Goal: Task Accomplishment & Management: Manage account settings

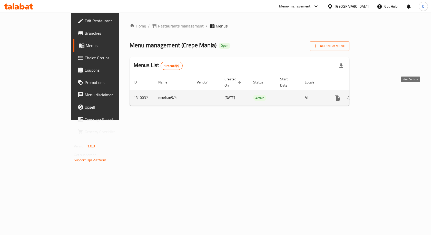
click at [377, 95] on icon "enhanced table" at bounding box center [374, 98] width 6 height 6
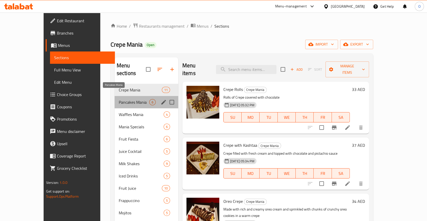
click at [119, 99] on span "Pancakes Mania" at bounding box center [134, 102] width 31 height 6
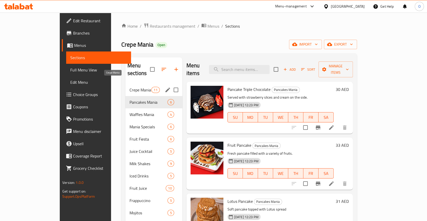
click at [129, 87] on span "Crepe Mania" at bounding box center [140, 90] width 22 height 6
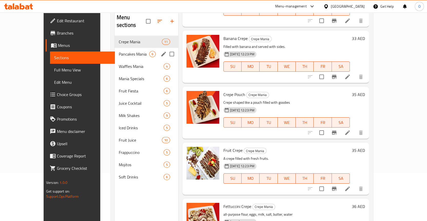
scroll to position [21, 0]
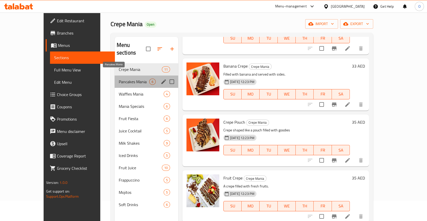
click at [119, 79] on span "Pancakes Mania" at bounding box center [134, 82] width 31 height 6
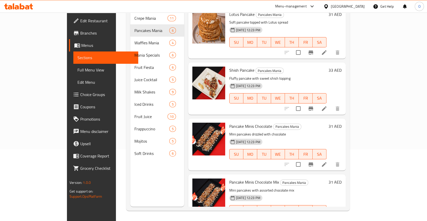
scroll to position [127, 0]
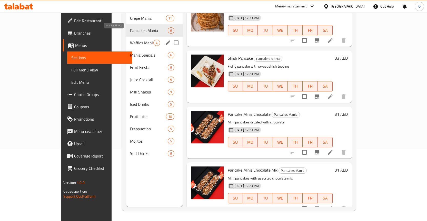
click at [130, 40] on span "Waffles Mania" at bounding box center [141, 43] width 23 height 6
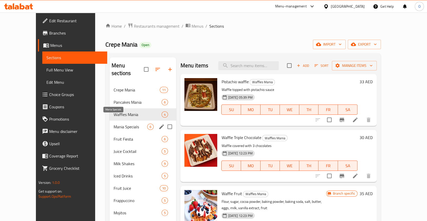
click at [126, 124] on span "Mania Specials" at bounding box center [131, 127] width 34 height 6
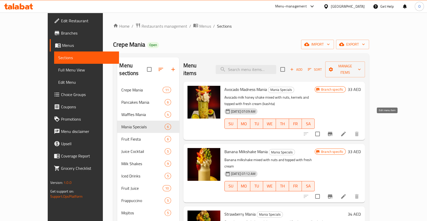
click at [346, 132] on icon at bounding box center [343, 134] width 5 height 5
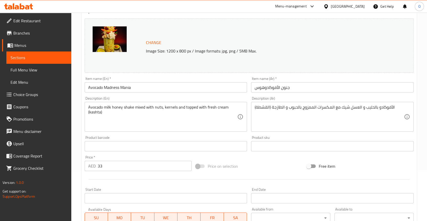
scroll to position [51, 0]
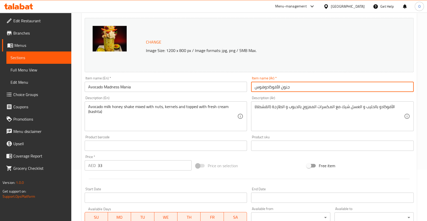
click at [265, 86] on input "جنون الأفوكادوهوس" at bounding box center [332, 87] width 163 height 10
drag, startPoint x: 257, startPoint y: 88, endPoint x: 250, endPoint y: 88, distance: 6.7
click at [250, 88] on div "Item name (Ar)   * جنون الأفوكادو هوس Item name (Ar) *" at bounding box center [332, 84] width 167 height 20
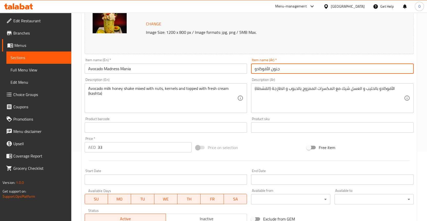
scroll to position [148, 0]
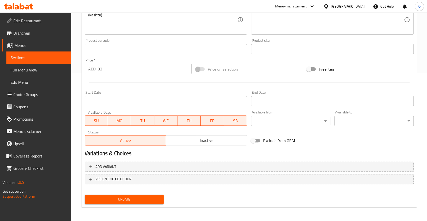
type input "جنون الأفوكادو"
click at [139, 198] on span "Update" at bounding box center [124, 199] width 71 height 6
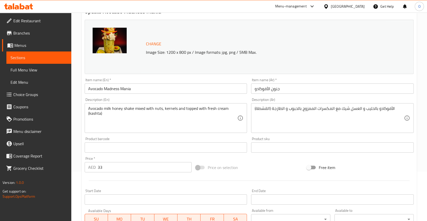
scroll to position [0, 0]
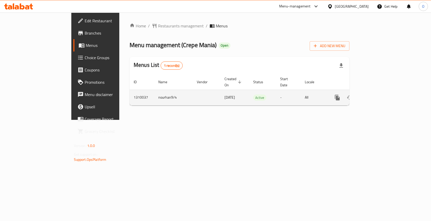
click at [377, 95] on icon "enhanced table" at bounding box center [374, 98] width 6 height 6
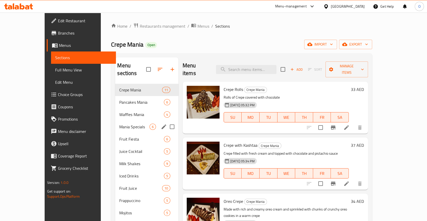
click at [119, 124] on span "Mania Specials" at bounding box center [134, 127] width 30 height 6
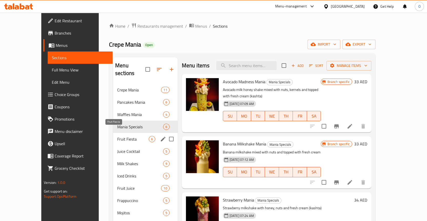
click at [117, 136] on span "Fruit Fiesta" at bounding box center [133, 139] width 32 height 6
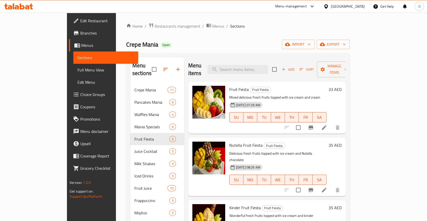
click at [331, 123] on li at bounding box center [324, 127] width 14 height 9
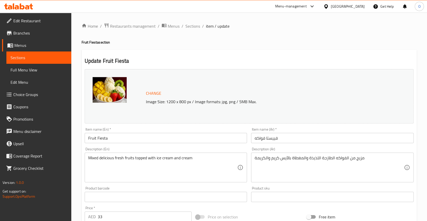
click at [19, 60] on span "Sections" at bounding box center [39, 58] width 57 height 6
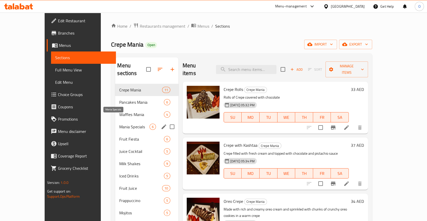
click at [119, 124] on span "Mania Specials" at bounding box center [134, 127] width 30 height 6
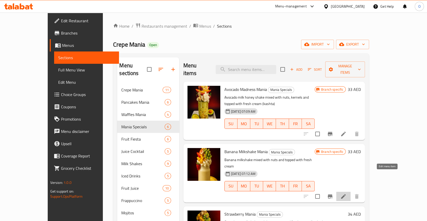
click at [346, 194] on icon at bounding box center [343, 197] width 6 height 6
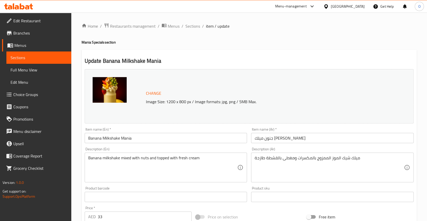
click at [10, 58] on link "Sections" at bounding box center [38, 58] width 65 height 12
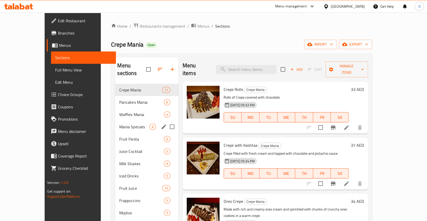
click at [119, 124] on span "Mania Specials" at bounding box center [134, 127] width 30 height 6
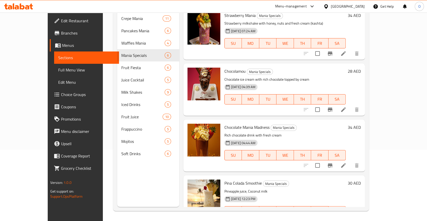
scroll to position [72, 0]
click at [346, 163] on icon at bounding box center [343, 165] width 5 height 5
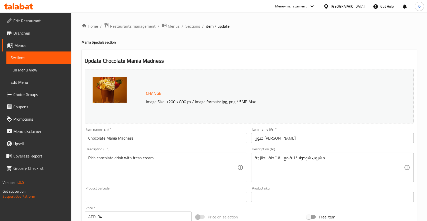
click at [12, 60] on span "Sections" at bounding box center [39, 58] width 57 height 6
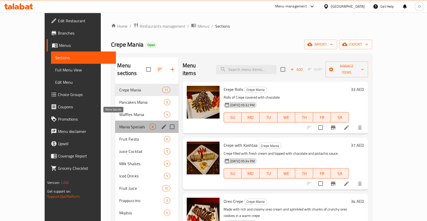
click at [119, 124] on span "Mania Specials" at bounding box center [134, 127] width 30 height 6
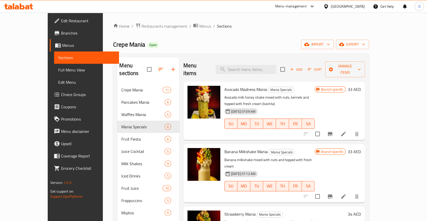
click at [346, 131] on icon at bounding box center [343, 134] width 6 height 6
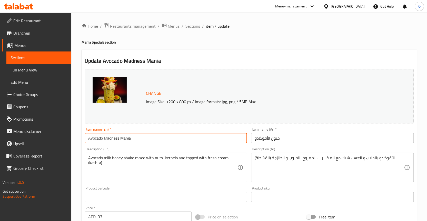
drag, startPoint x: 119, startPoint y: 138, endPoint x: 104, endPoint y: 138, distance: 14.9
click at [104, 138] on input "Avocado Madness Mania" at bounding box center [166, 138] width 163 height 10
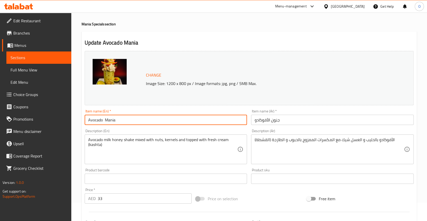
scroll to position [148, 0]
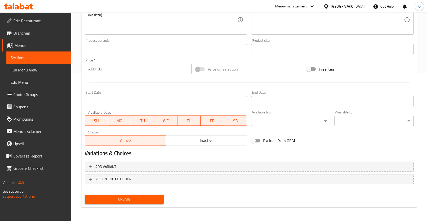
type input "Avocado Mania"
click at [110, 199] on span "Update" at bounding box center [124, 199] width 71 height 6
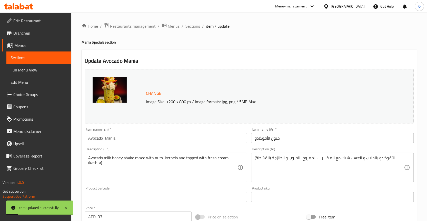
click at [25, 61] on span "Sections" at bounding box center [39, 58] width 57 height 6
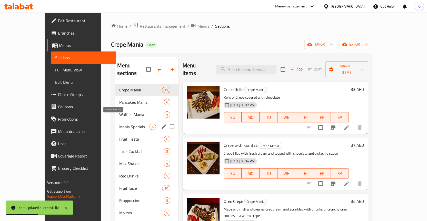
click at [119, 124] on span "Mania Specials" at bounding box center [134, 127] width 30 height 6
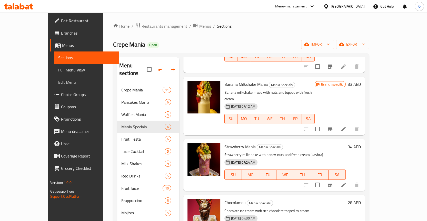
scroll to position [127, 0]
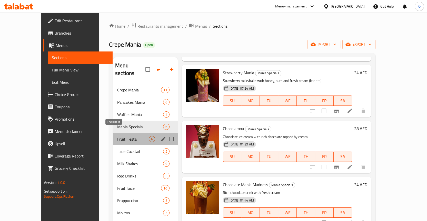
click at [117, 136] on span "Fruit Fiesta" at bounding box center [133, 139] width 32 height 6
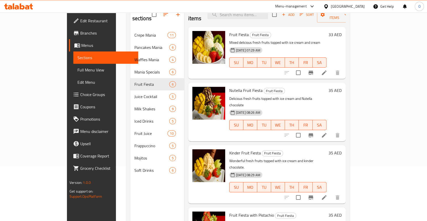
scroll to position [46, 0]
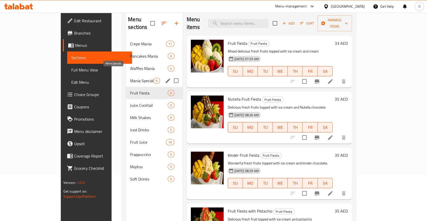
click at [130, 78] on span "Mania Specials" at bounding box center [141, 81] width 23 height 6
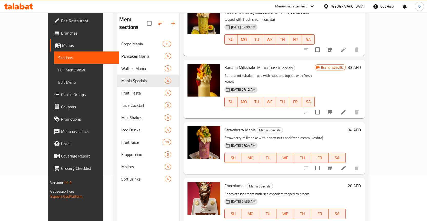
scroll to position [51, 0]
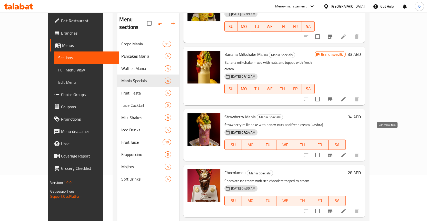
click at [346, 152] on icon at bounding box center [343, 155] width 6 height 6
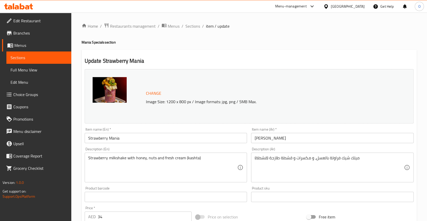
click at [20, 58] on span "Sections" at bounding box center [39, 58] width 57 height 6
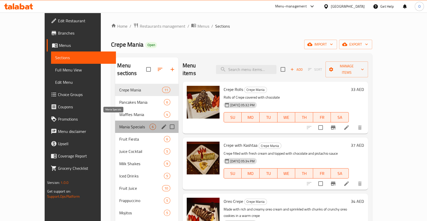
click at [119, 124] on span "Mania Specials" at bounding box center [134, 127] width 30 height 6
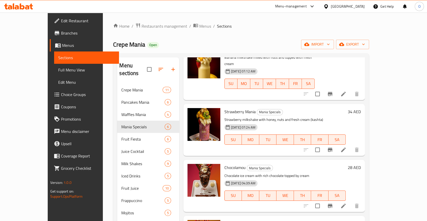
scroll to position [127, 0]
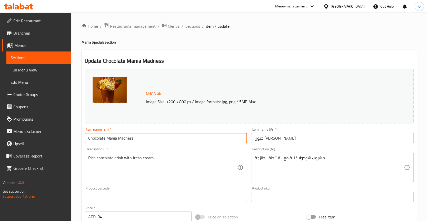
drag, startPoint x: 135, startPoint y: 138, endPoint x: 118, endPoint y: 135, distance: 17.7
click at [118, 135] on input "Chocolate Mania Madness" at bounding box center [166, 138] width 163 height 10
type input "Chocolate Mania"
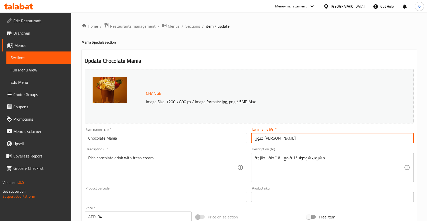
drag, startPoint x: 275, startPoint y: 138, endPoint x: 268, endPoint y: 139, distance: 7.0
click at [268, 139] on input "جنون مانيا شوكولا" at bounding box center [332, 138] width 163 height 10
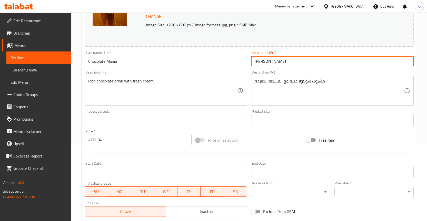
scroll to position [148, 0]
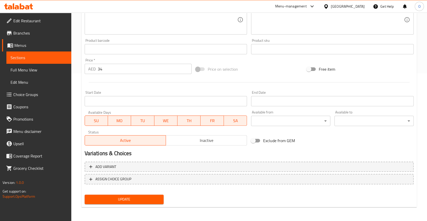
type input "جنون شوكولا"
click at [118, 203] on button "Update" at bounding box center [124, 199] width 79 height 9
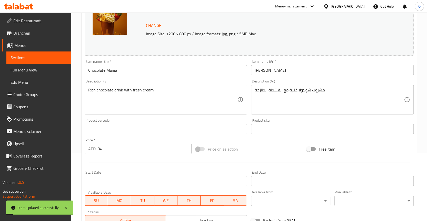
scroll to position [0, 0]
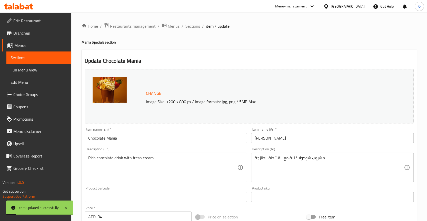
click at [29, 58] on span "Sections" at bounding box center [39, 58] width 57 height 6
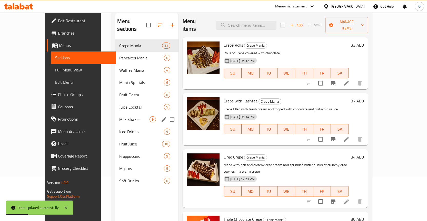
scroll to position [72, 0]
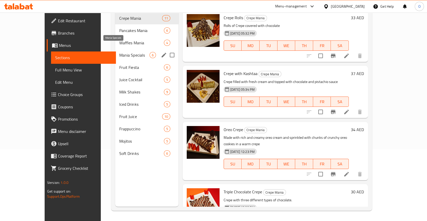
click at [119, 52] on span "Mania Specials" at bounding box center [134, 55] width 30 height 6
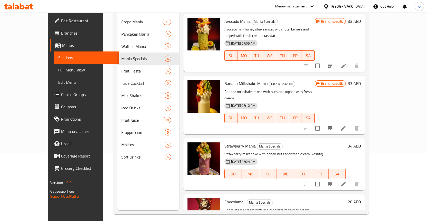
scroll to position [72, 0]
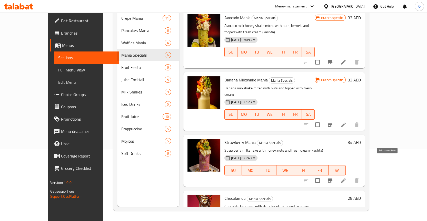
click at [346, 178] on icon at bounding box center [343, 181] width 6 height 6
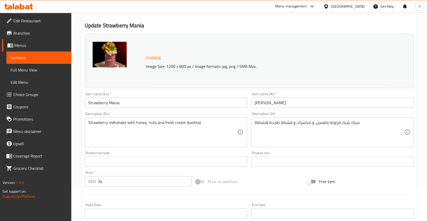
scroll to position [26, 0]
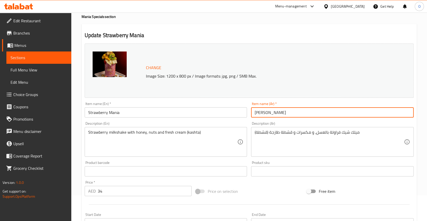
click at [259, 113] on input "فراولة مانيا" at bounding box center [332, 112] width 163 height 10
click at [274, 113] on input "فراولة مانيا" at bounding box center [332, 112] width 163 height 10
drag, startPoint x: 278, startPoint y: 114, endPoint x: 253, endPoint y: 113, distance: 25.1
click at [253, 113] on input "فراولة مانيا" at bounding box center [332, 112] width 163 height 10
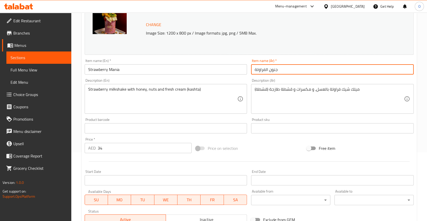
scroll to position [148, 0]
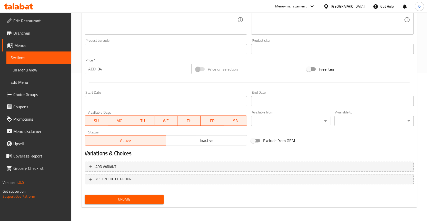
type input "جنون الفراولة"
click at [130, 198] on span "Update" at bounding box center [124, 199] width 71 height 6
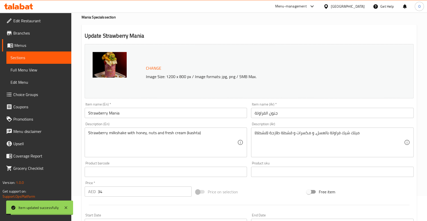
scroll to position [0, 0]
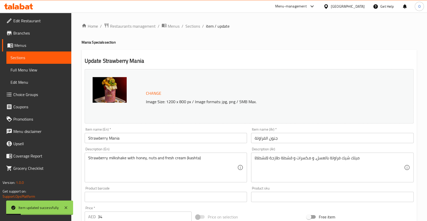
click at [31, 57] on span "Sections" at bounding box center [39, 58] width 57 height 6
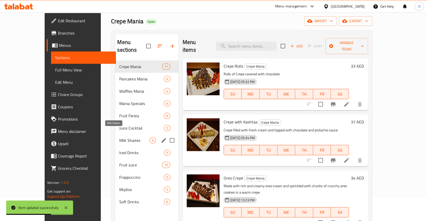
scroll to position [51, 0]
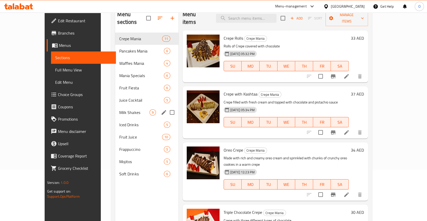
click at [119, 109] on span "Milk Shakes" at bounding box center [134, 112] width 30 height 6
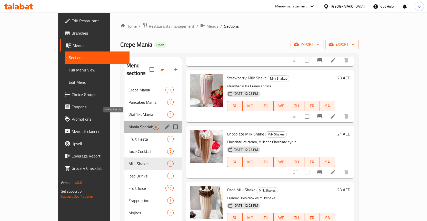
click at [128, 124] on span "Mania Specials" at bounding box center [140, 127] width 24 height 6
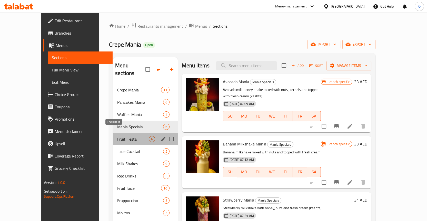
click at [121, 136] on span "Fruit Fiesta" at bounding box center [133, 139] width 32 height 6
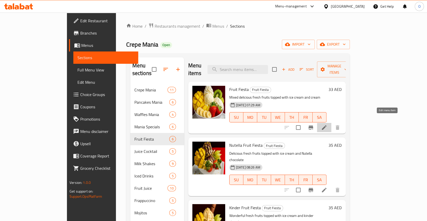
click at [327, 125] on icon at bounding box center [324, 128] width 6 height 6
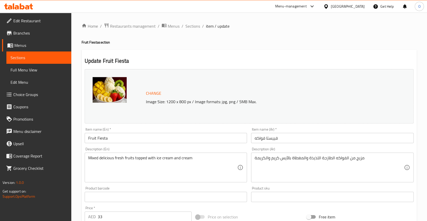
click at [20, 60] on span "Sections" at bounding box center [39, 58] width 57 height 6
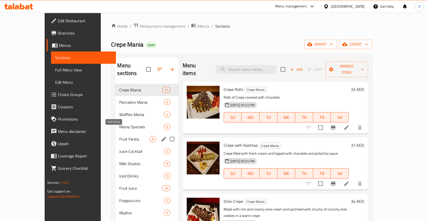
click at [119, 136] on span "Fruit Fiesta" at bounding box center [134, 139] width 30 height 6
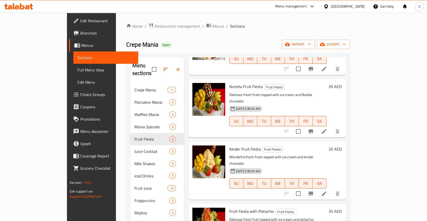
scroll to position [77, 0]
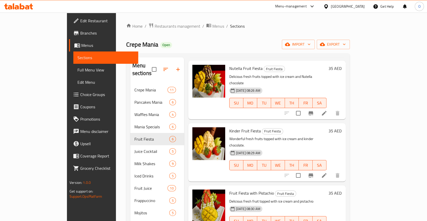
click at [327, 110] on icon at bounding box center [324, 113] width 6 height 6
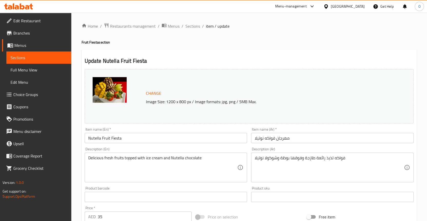
click at [32, 61] on span "Sections" at bounding box center [39, 58] width 57 height 6
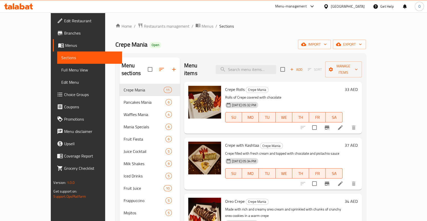
click at [61, 71] on span "Full Menu View" at bounding box center [89, 70] width 57 height 6
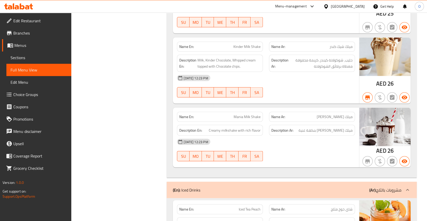
scroll to position [3539, 0]
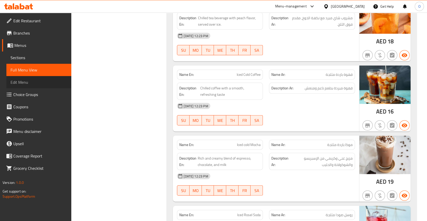
click at [26, 83] on span "Edit Menu" at bounding box center [39, 82] width 57 height 6
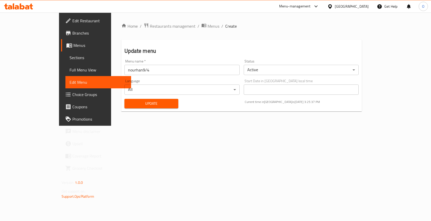
click at [181, 93] on body "​ Menu-management United Arab Emirates Get Help O Edit Restaurant Branches Menu…" at bounding box center [215, 117] width 431 height 209
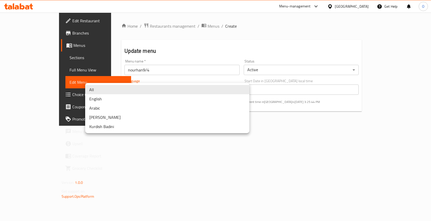
click at [313, 129] on div at bounding box center [215, 110] width 431 height 221
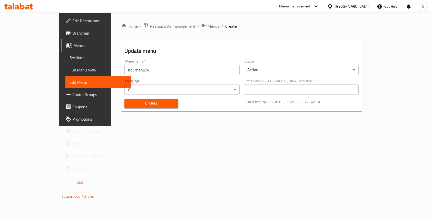
click at [72, 93] on span "Choice Groups" at bounding box center [99, 95] width 55 height 6
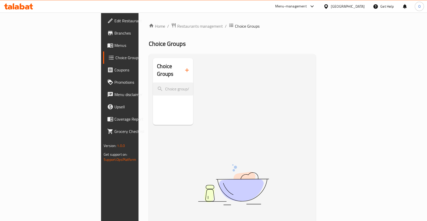
click at [114, 85] on span "Promotions" at bounding box center [141, 82] width 54 height 6
click at [114, 47] on span "Menus" at bounding box center [141, 45] width 54 height 6
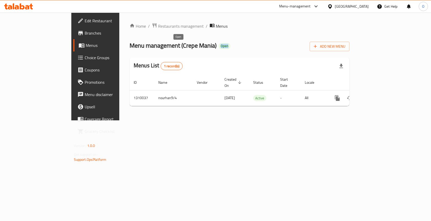
drag, startPoint x: 175, startPoint y: 46, endPoint x: 204, endPoint y: 48, distance: 28.8
click at [204, 48] on div "Menu management ( Crepe Mania ) Open Add New Menu" at bounding box center [239, 46] width 220 height 12
click at [188, 54] on div "Home / Restaurants management / Menus Menu management ( Crepe Mania ) Open Add …" at bounding box center [239, 66] width 220 height 87
drag, startPoint x: 175, startPoint y: 45, endPoint x: 207, endPoint y: 46, distance: 32.1
click at [207, 46] on div "Menu management ( Crepe Mania ) Open Add New Menu" at bounding box center [239, 46] width 220 height 12
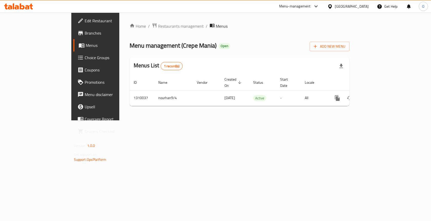
click at [193, 50] on div "Menu management ( Crepe Mania ) Open Add New Menu" at bounding box center [239, 46] width 220 height 12
drag, startPoint x: 173, startPoint y: 45, endPoint x: 210, endPoint y: 48, distance: 37.4
click at [211, 46] on div "Menu management ( Crepe Mania ) Open Add New Menu" at bounding box center [239, 46] width 220 height 12
click at [209, 50] on div "Menu management ( Crepe Mania ) Open Add New Menu" at bounding box center [239, 46] width 220 height 12
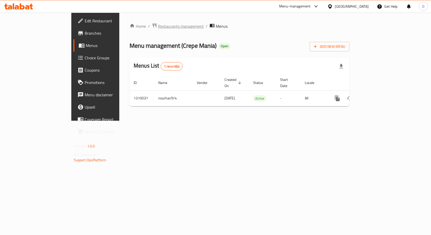
click at [158, 25] on span "Restaurants management" at bounding box center [181, 26] width 46 height 6
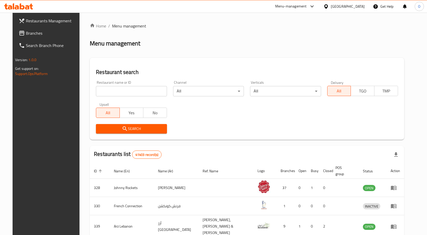
drag, startPoint x: 17, startPoint y: 34, endPoint x: 59, endPoint y: 41, distance: 42.2
click at [26, 34] on span "Branches" at bounding box center [53, 33] width 54 height 6
